Goal: Obtain resource: Obtain resource

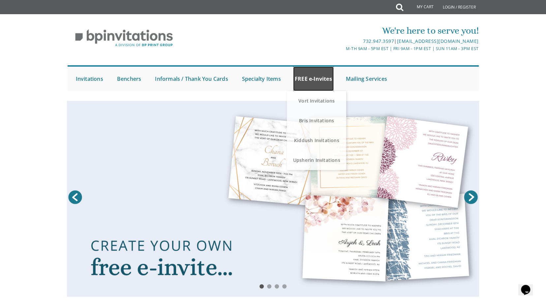
click at [312, 81] on link "FREE e-Invites" at bounding box center [313, 79] width 41 height 24
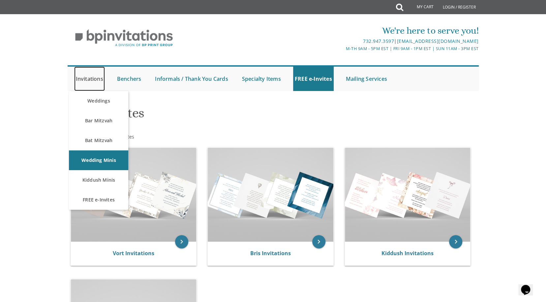
click at [87, 77] on link "Invitations" at bounding box center [89, 79] width 31 height 24
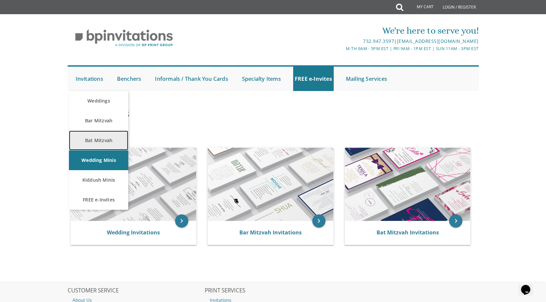
click at [98, 138] on link "Bat Mitzvah" at bounding box center [98, 141] width 59 height 20
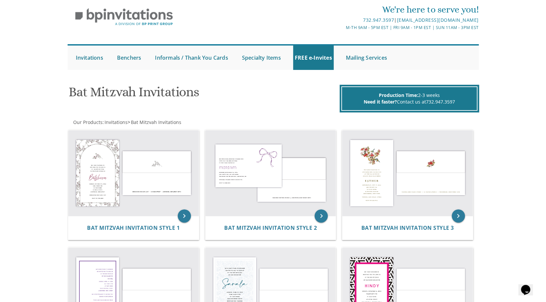
scroll to position [33, 0]
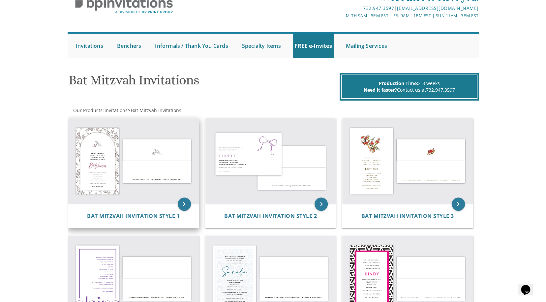
click at [112, 161] on img at bounding box center [133, 161] width 131 height 86
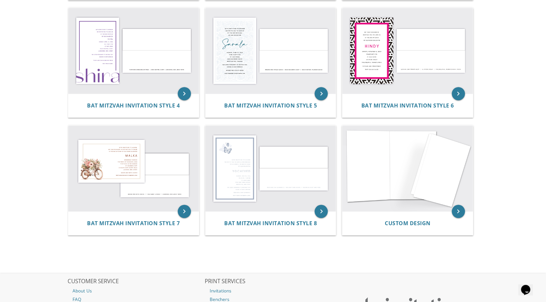
scroll to position [264, 0]
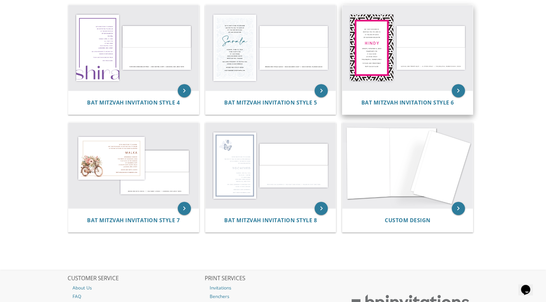
click at [392, 70] on img at bounding box center [407, 48] width 131 height 86
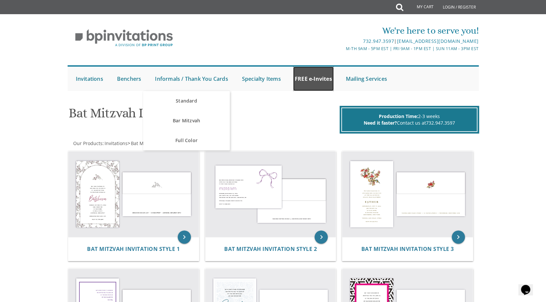
click at [320, 79] on link "FREE e-Invites" at bounding box center [313, 79] width 41 height 24
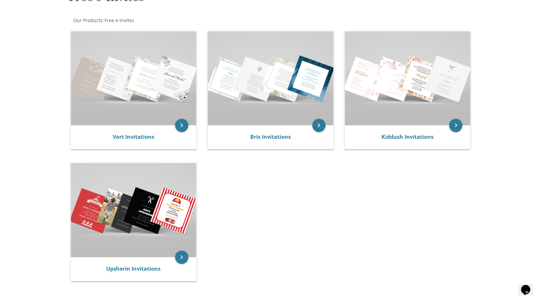
scroll to position [132, 0]
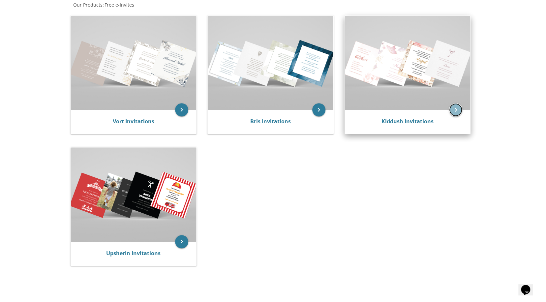
click at [457, 110] on icon "keyboard_arrow_right" at bounding box center [455, 109] width 13 height 13
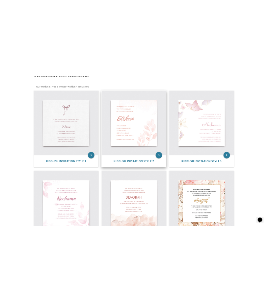
scroll to position [132, 0]
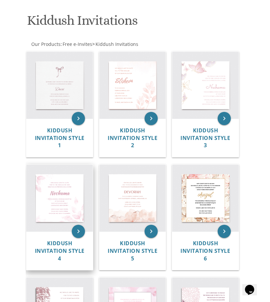
click at [64, 190] on img at bounding box center [59, 198] width 67 height 67
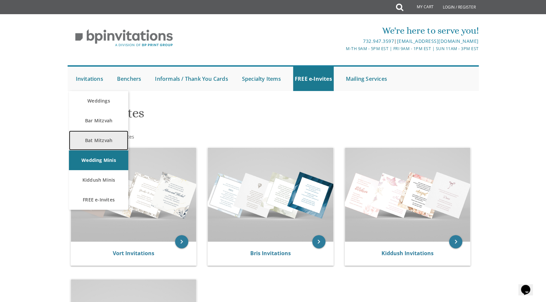
click at [94, 137] on link "Bat Mitzvah" at bounding box center [98, 141] width 59 height 20
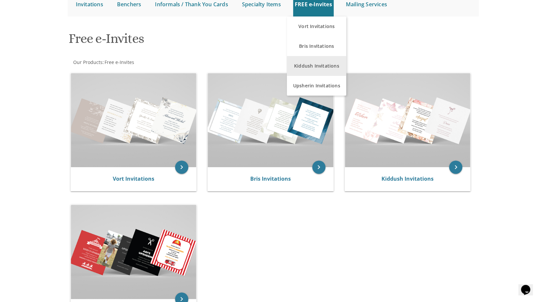
scroll to position [132, 0]
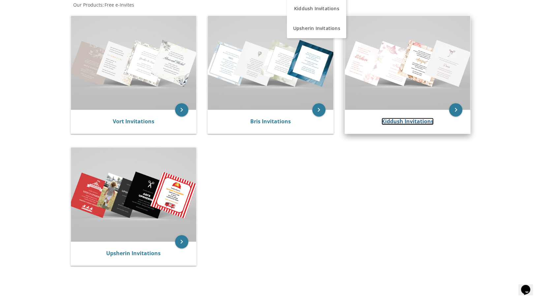
click at [405, 121] on link "Kiddush Invitations" at bounding box center [407, 121] width 52 height 7
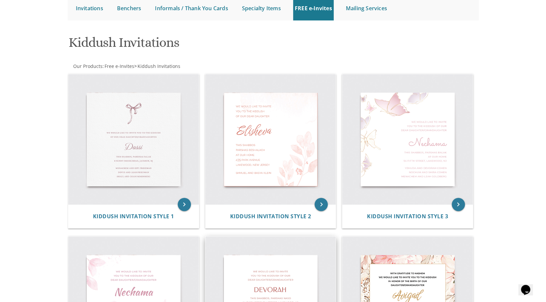
scroll to position [66, 0]
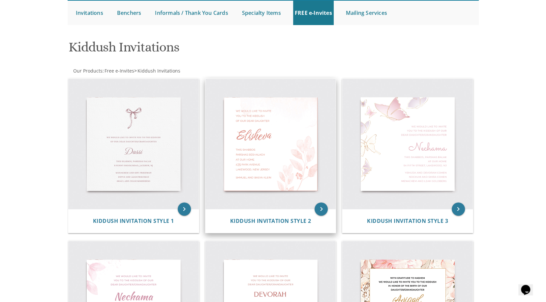
click at [272, 147] on img at bounding box center [270, 144] width 131 height 131
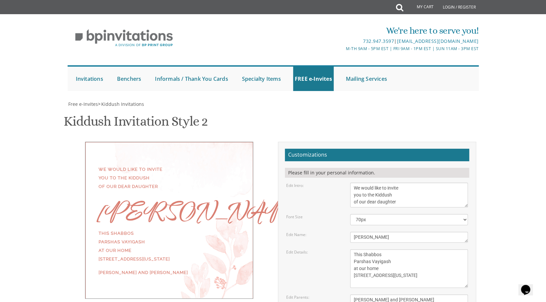
scroll to position [66, 0]
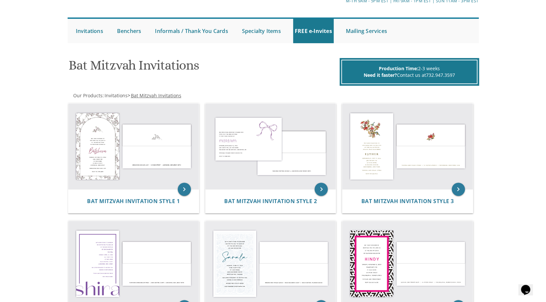
scroll to position [132, 0]
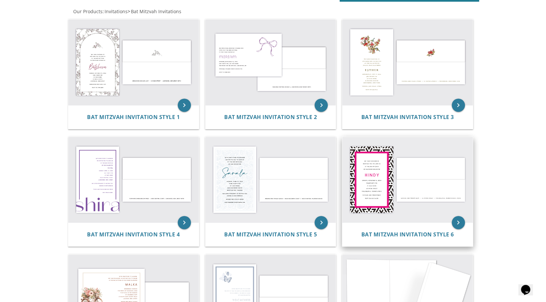
click at [393, 179] on img at bounding box center [407, 180] width 131 height 86
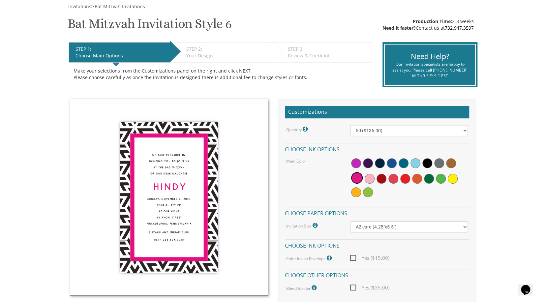
scroll to position [99, 0]
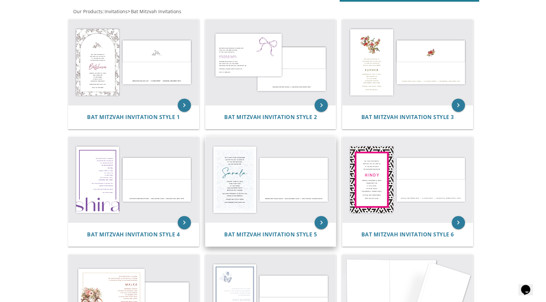
click at [241, 178] on img at bounding box center [270, 180] width 131 height 86
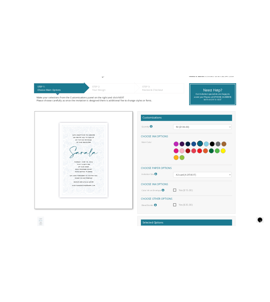
scroll to position [132, 0]
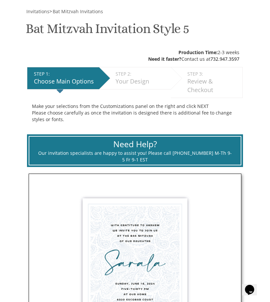
drag, startPoint x: 247, startPoint y: 98, endPoint x: 248, endPoint y: 106, distance: 7.9
click at [247, 98] on div "STEP 1: EDIT Choose Main Options STEP 2: EDIT Your Design STEP 3: EDIT Review &…" at bounding box center [135, 97] width 226 height 60
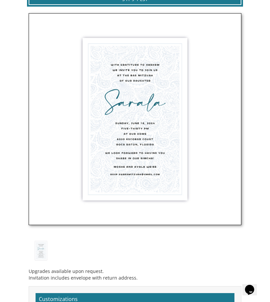
scroll to position [231, 0]
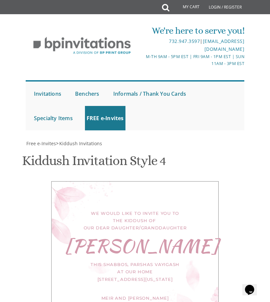
scroll to position [198, 0]
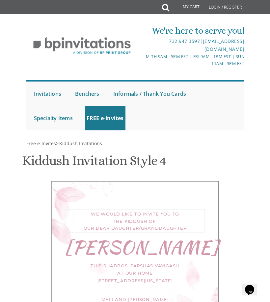
scroll to position [264, 0]
type textarea "With gratitude to Hashem We would like to invite you to the Bas Mitzvah of our …"
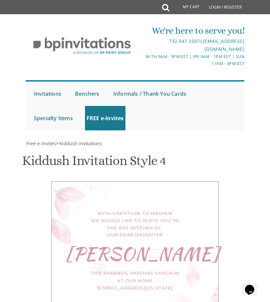
type textarea "Hadassa"
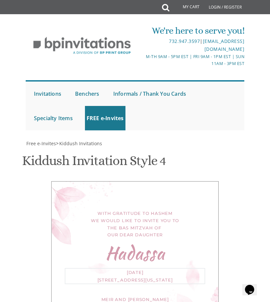
type textarea "[DATE][STREET_ADDRESS][US_STATE]"
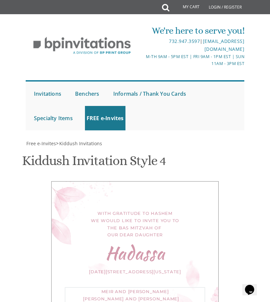
type textarea "[PERSON_NAME] and [PERSON_NAME]"
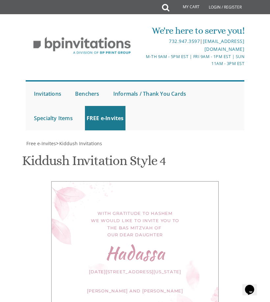
type input "[EMAIL_ADDRESS][DOMAIN_NAME]"
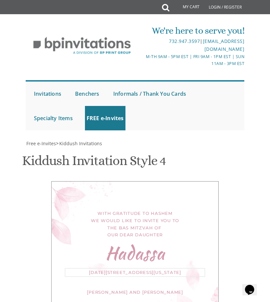
type textarea "Sunday, October 12, 2025 at 1:00 p.m. 63 Lincoln Road Scarsdale, New York"
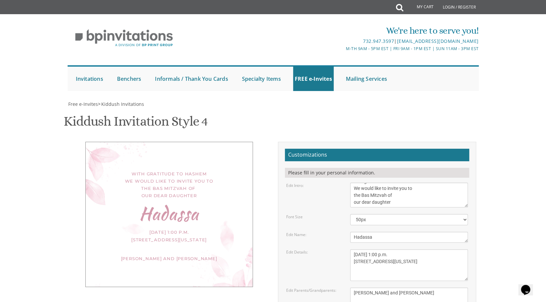
scroll to position [0, 0]
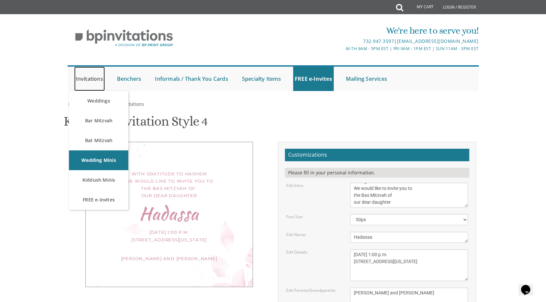
click at [79, 83] on link "Invitations" at bounding box center [89, 79] width 31 height 24
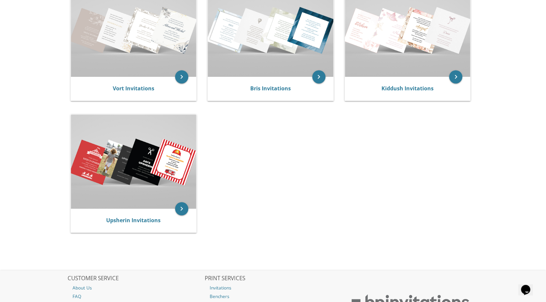
scroll to position [132, 0]
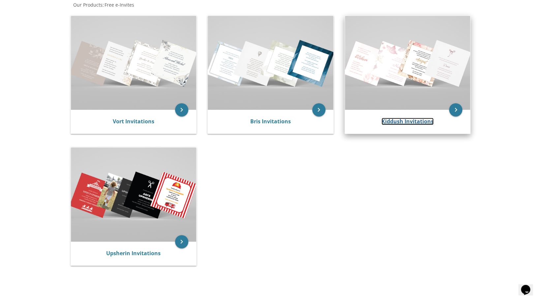
click at [406, 120] on link "Kiddush Invitations" at bounding box center [407, 121] width 52 height 7
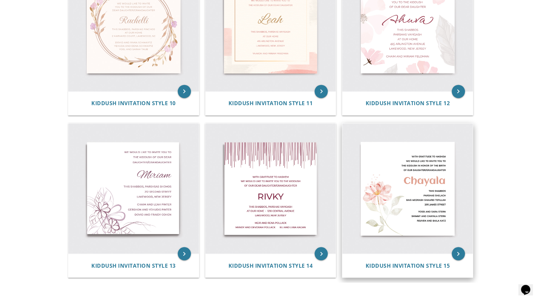
scroll to position [653, 0]
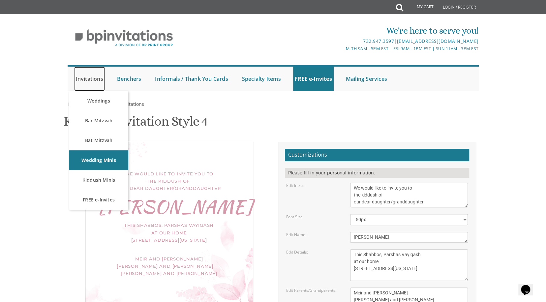
click at [81, 80] on link "Invitations" at bounding box center [89, 79] width 31 height 24
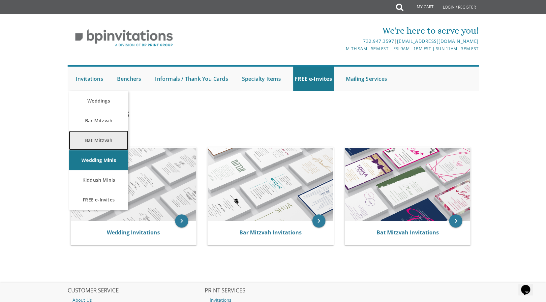
click at [96, 141] on link "Bat Mitzvah" at bounding box center [98, 141] width 59 height 20
